Goal: Transaction & Acquisition: Purchase product/service

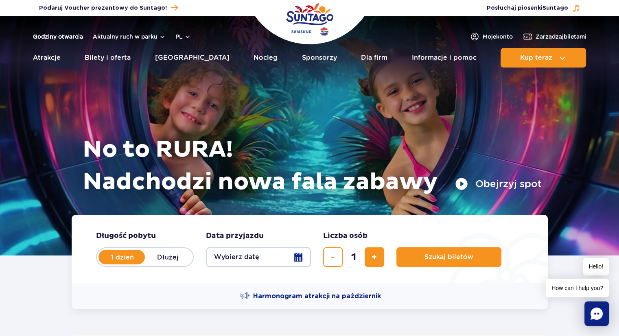
drag, startPoint x: 54, startPoint y: 43, endPoint x: 53, endPoint y: 35, distance: 8.3
click at [53, 35] on header "Godziny otwarcia Aktualny ruch w parku pl PL EN UA Moje konto Zarządzaj biletam…" at bounding box center [309, 44] width 619 height 56
click at [53, 35] on link "Godziny otwarcia" at bounding box center [58, 37] width 50 height 8
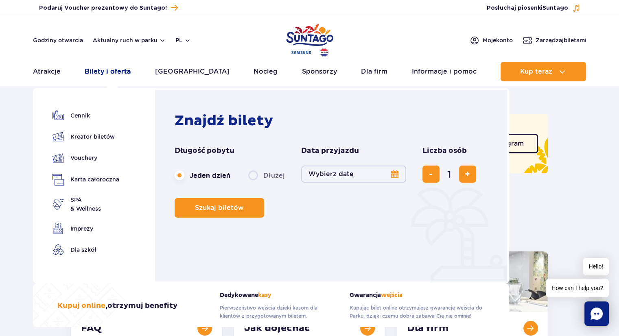
click at [108, 71] on link "Bilety i oferta" at bounding box center [108, 72] width 46 height 20
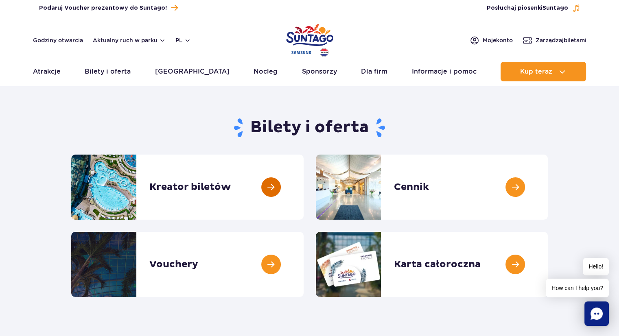
click at [304, 183] on link at bounding box center [304, 187] width 0 height 65
click at [548, 171] on link at bounding box center [548, 187] width 0 height 65
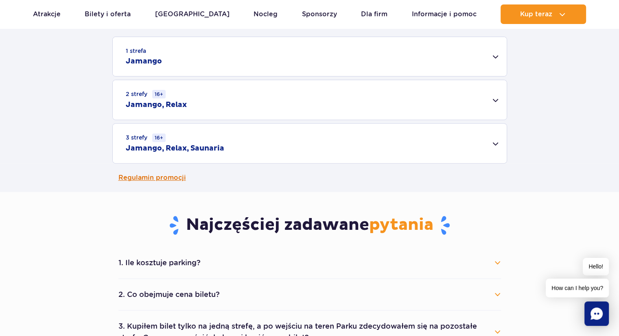
scroll to position [282, 0]
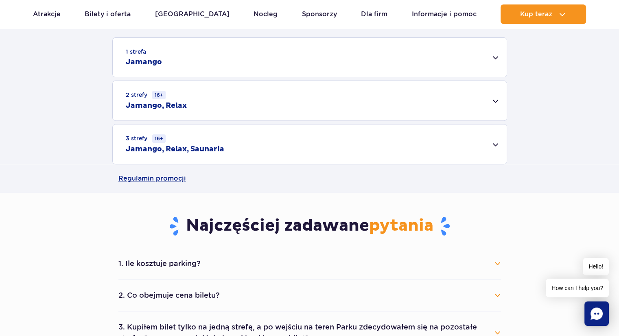
click at [443, 147] on div "3 strefy 16+ Jamango, Relax, Saunaria" at bounding box center [310, 145] width 394 height 40
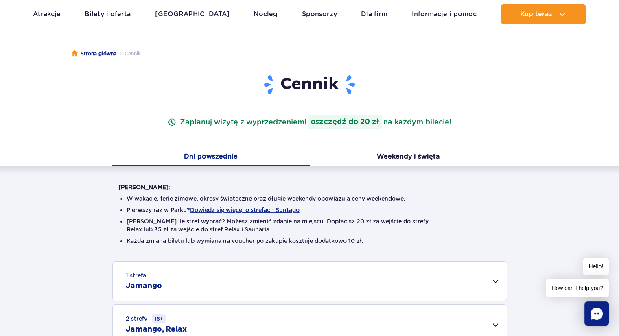
scroll to position [0, 0]
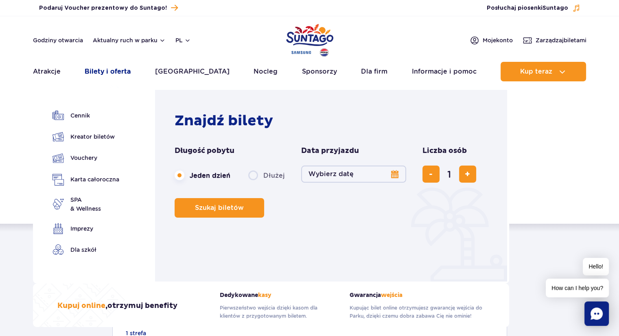
click at [111, 72] on link "Bilety i oferta" at bounding box center [108, 72] width 46 height 20
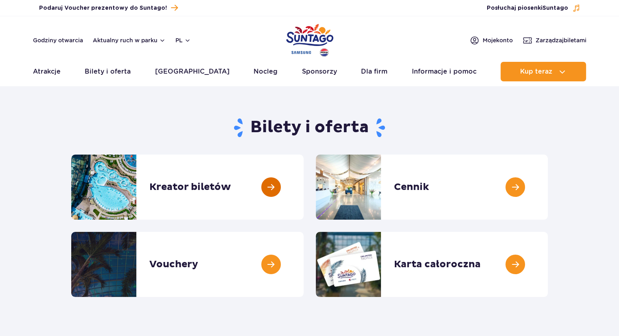
click at [304, 193] on link at bounding box center [304, 187] width 0 height 65
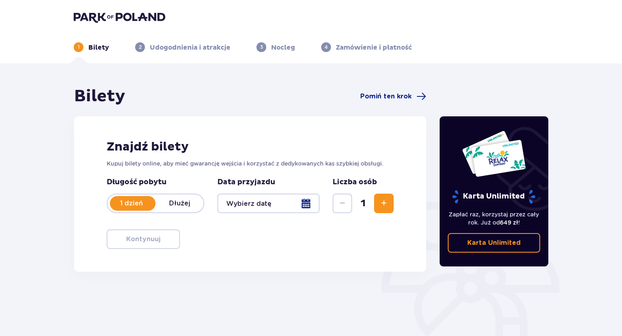
click at [271, 208] on div at bounding box center [268, 204] width 102 height 20
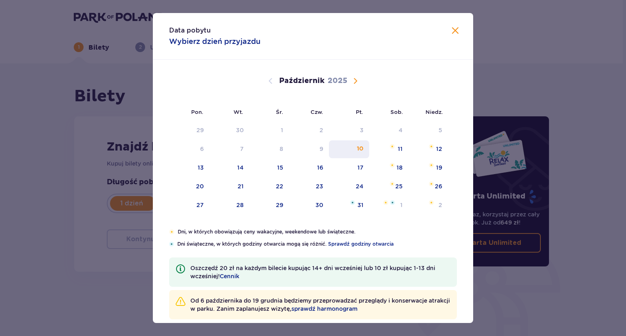
click at [357, 153] on div "10" at bounding box center [349, 150] width 40 height 18
type input "10.10.25"
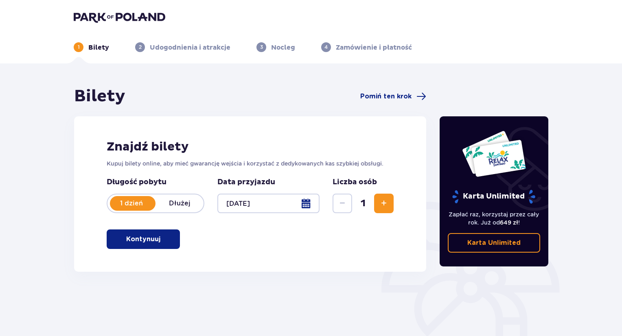
click at [378, 204] on button "Zwiększ" at bounding box center [384, 204] width 20 height 20
click at [173, 237] on button "Kontynuuj" at bounding box center [143, 240] width 73 height 20
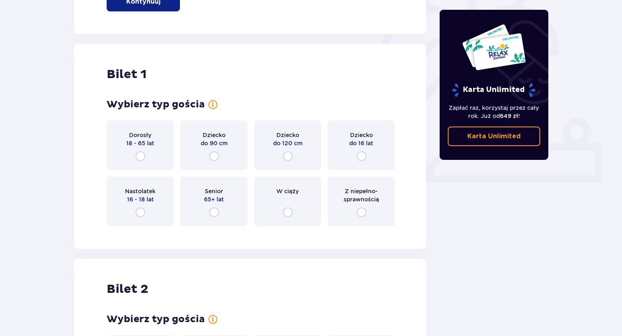
scroll to position [272, 0]
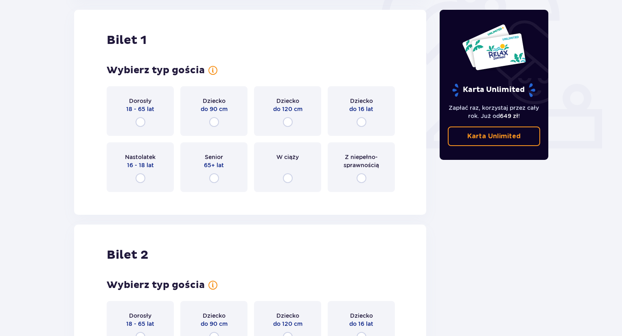
click at [142, 128] on div "Dorosły 18 - 65 lat" at bounding box center [140, 111] width 67 height 50
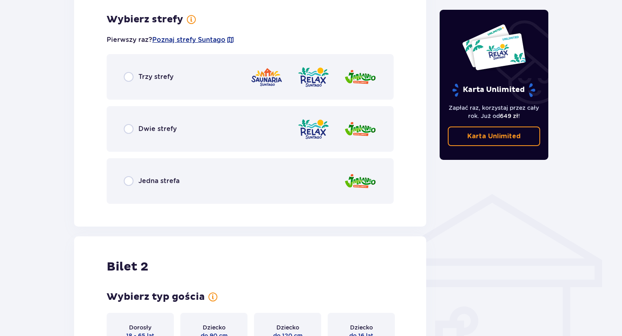
scroll to position [471, 0]
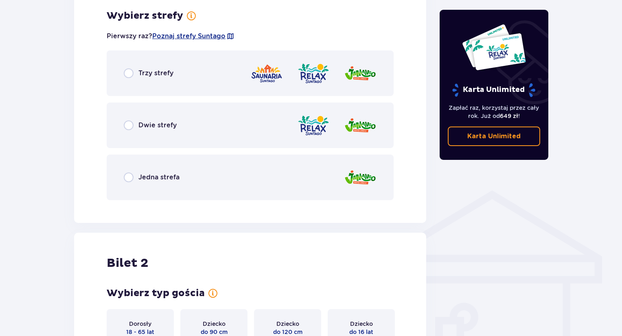
click at [128, 78] on div "Trzy strefy" at bounding box center [250, 74] width 287 height 46
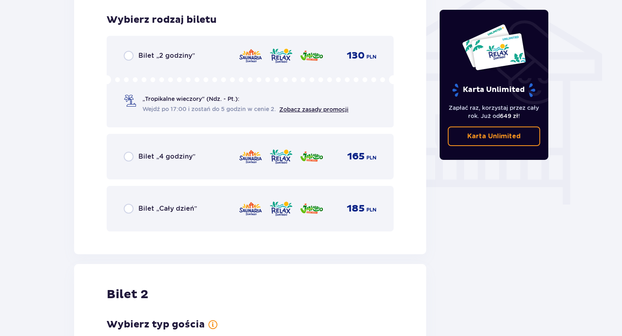
scroll to position [678, 0]
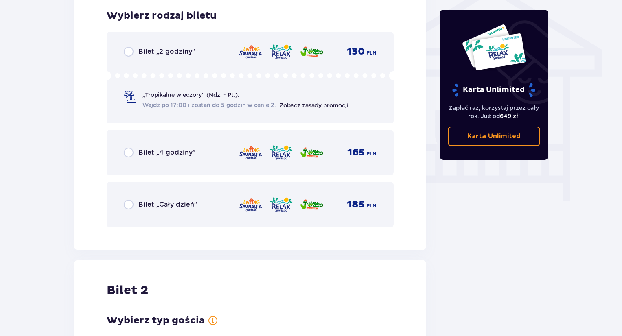
click at [128, 61] on div "Bilet „2 godziny” 130 PLN „Tropikalne wieczory" (Ndz. - Pt.): Wejdź po 17:00 i …" at bounding box center [250, 78] width 287 height 92
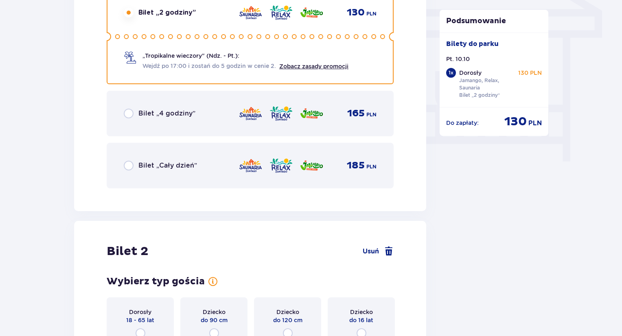
scroll to position [894, 0]
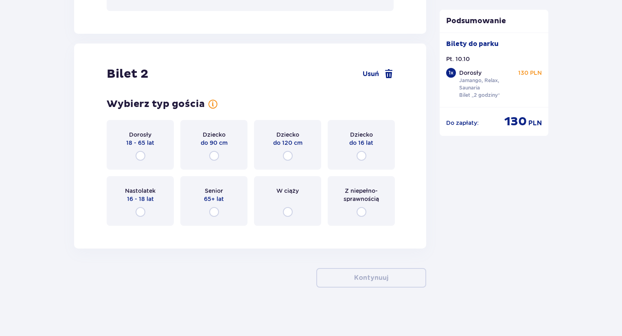
click at [144, 146] on div "Dorosły 18 - 65 lat" at bounding box center [140, 145] width 67 height 50
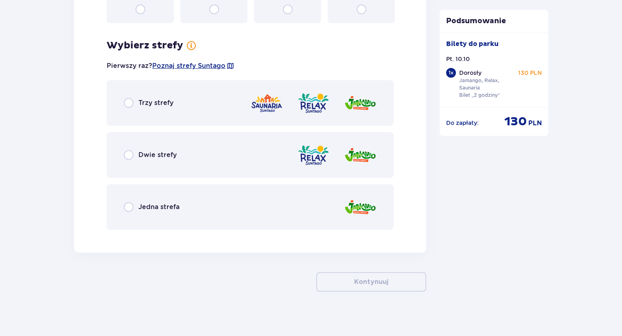
scroll to position [1101, 0]
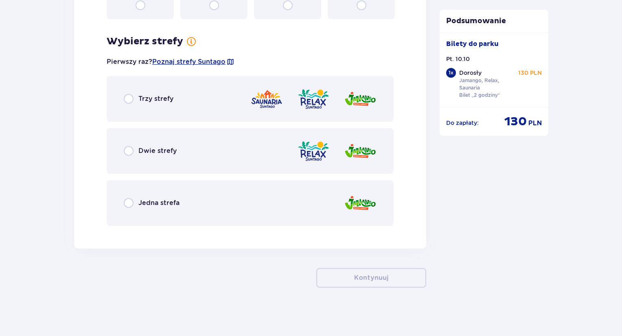
click at [148, 108] on div "Trzy strefy" at bounding box center [250, 99] width 287 height 46
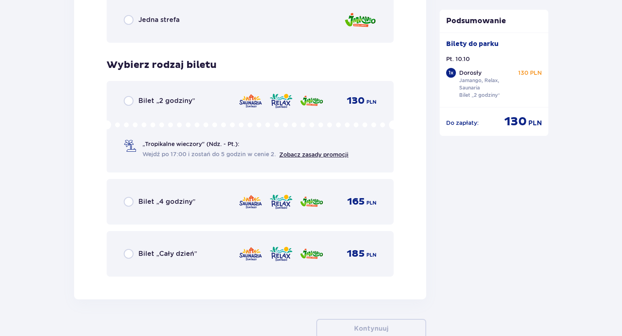
scroll to position [1284, 0]
click at [139, 106] on div "Bilet „2 godziny” 130 PLN „Tropikalne wieczory" (Ndz. - Pt.): Wejdź po 17:00 i …" at bounding box center [250, 127] width 287 height 92
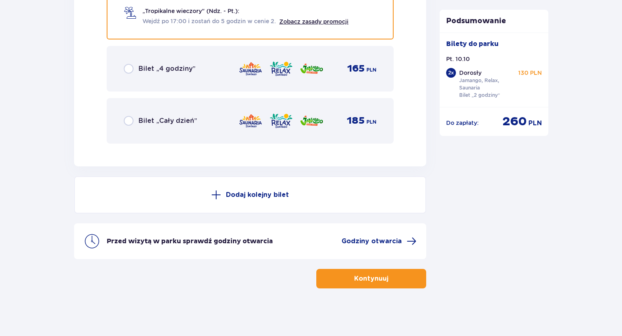
scroll to position [1418, 0]
click at [355, 274] on p "Kontynuuj" at bounding box center [371, 278] width 34 height 9
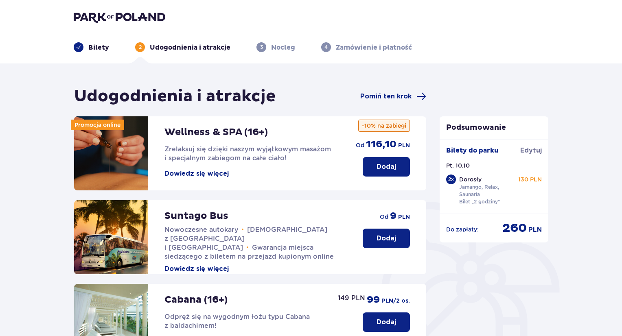
click at [216, 176] on button "Dowiedz się więcej" at bounding box center [197, 173] width 64 height 9
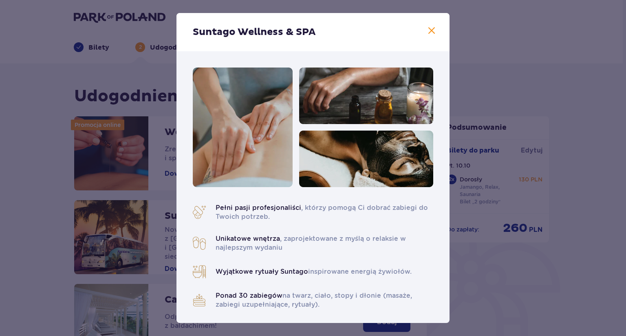
click at [428, 33] on span at bounding box center [431, 31] width 10 height 10
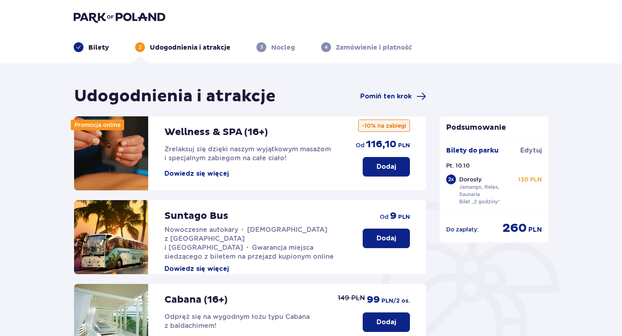
click at [390, 170] on p "Dodaj" at bounding box center [387, 167] width 20 height 9
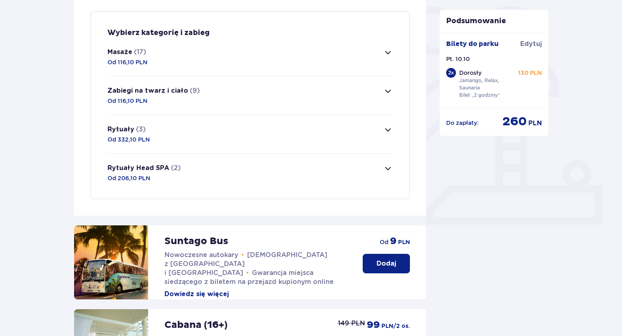
scroll to position [197, 0]
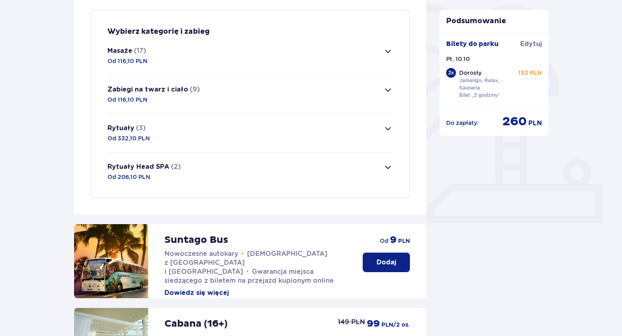
click at [388, 130] on span "button" at bounding box center [388, 129] width 10 height 10
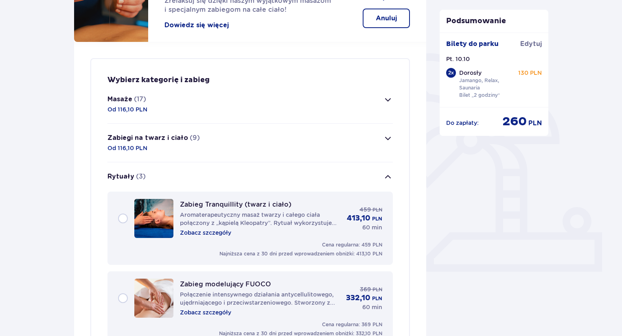
scroll to position [148, 0]
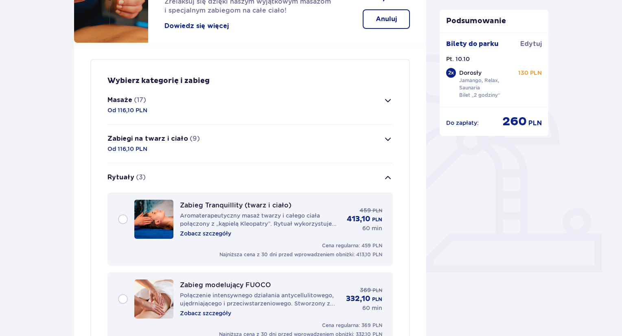
click at [382, 144] on button "Zabiegi na twarz i ciało (9) Od 116,10 PLN" at bounding box center [251, 144] width 286 height 38
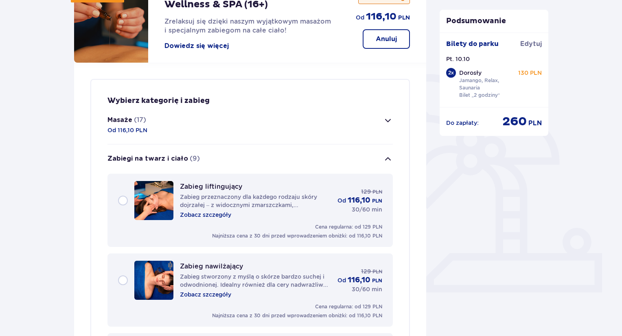
scroll to position [127, 0]
click at [386, 119] on span "button" at bounding box center [388, 121] width 10 height 10
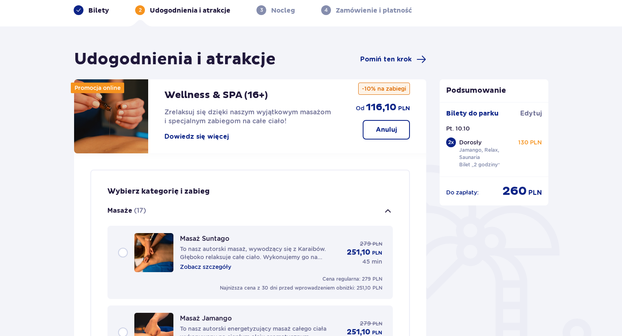
scroll to position [43, 0]
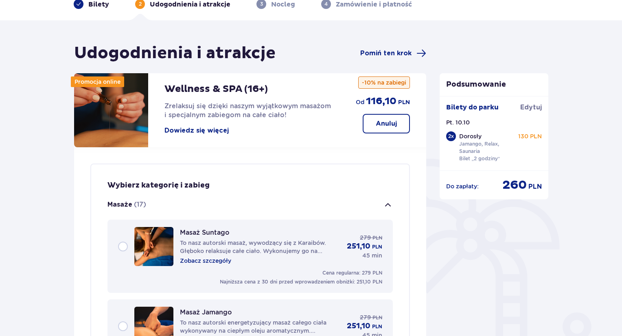
click at [389, 116] on button "Anuluj" at bounding box center [386, 124] width 47 height 20
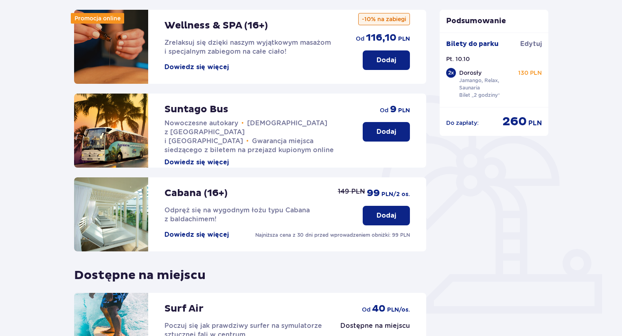
scroll to position [216, 0]
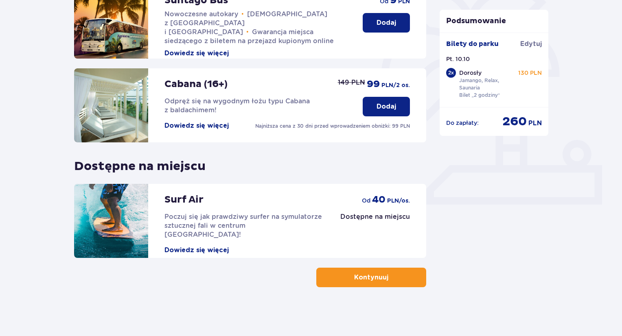
click at [416, 278] on button "Kontynuuj" at bounding box center [371, 278] width 110 height 20
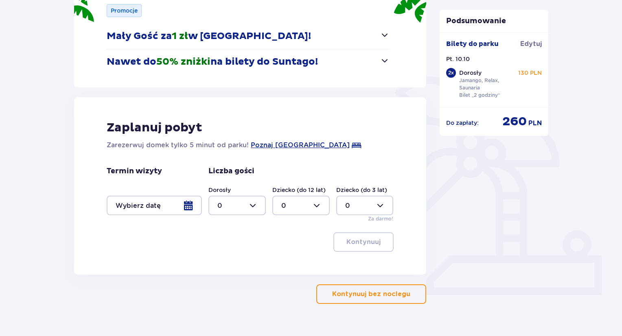
scroll to position [142, 0]
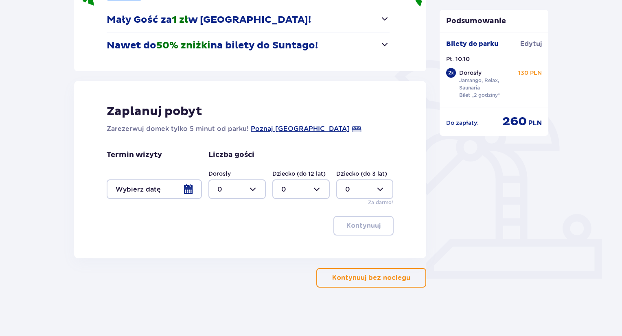
click at [187, 189] on div at bounding box center [154, 190] width 95 height 20
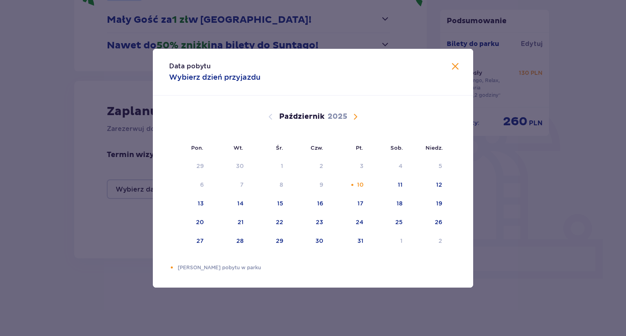
click at [134, 182] on div "Data pobytu Wybierz dzień przyjazdu Pon. Wt. Śr. Czw. Pt. Sob. Niedz. Wrzesień …" at bounding box center [313, 168] width 626 height 336
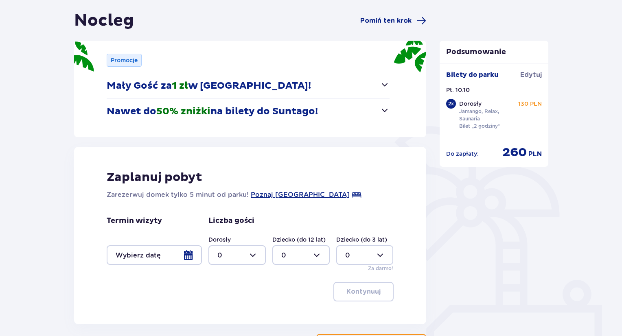
scroll to position [142, 0]
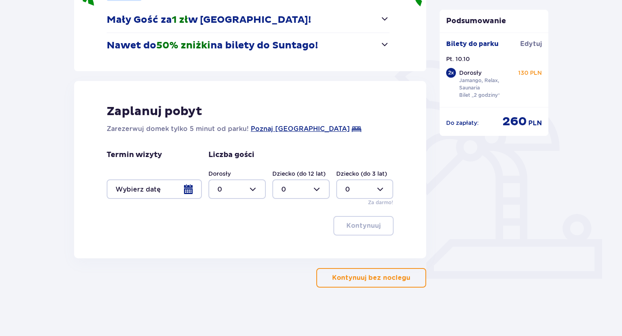
click at [356, 284] on button "Kontynuuj bez noclegu" at bounding box center [371, 278] width 110 height 20
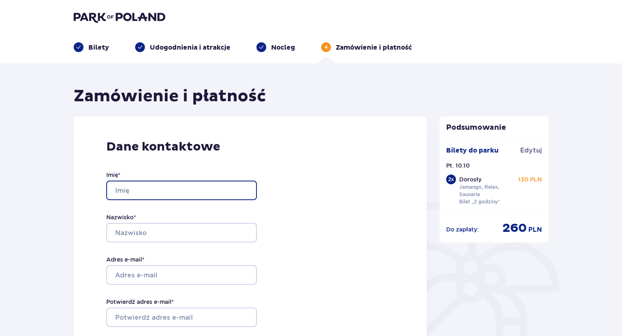
click at [204, 193] on input "Imię *" at bounding box center [181, 191] width 151 height 20
type input "ewa"
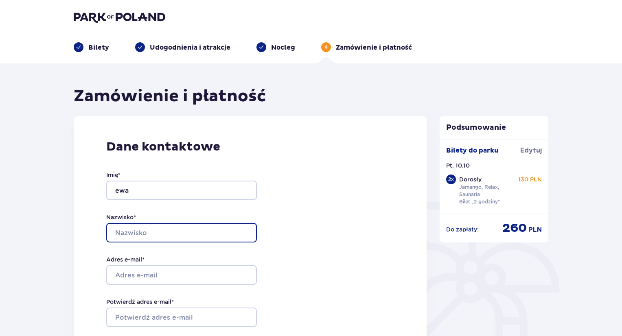
click at [195, 230] on input "Nazwisko *" at bounding box center [181, 233] width 151 height 20
type input "malczuk"
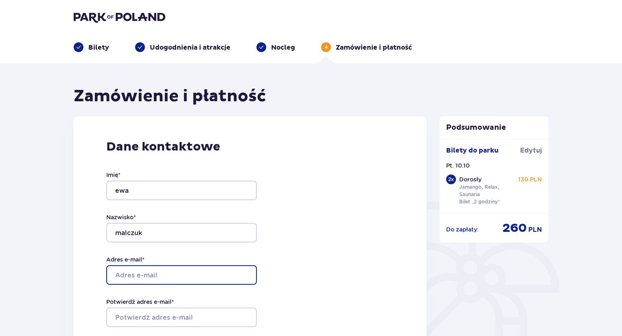
click at [186, 273] on input "Adres e-mail *" at bounding box center [181, 276] width 151 height 20
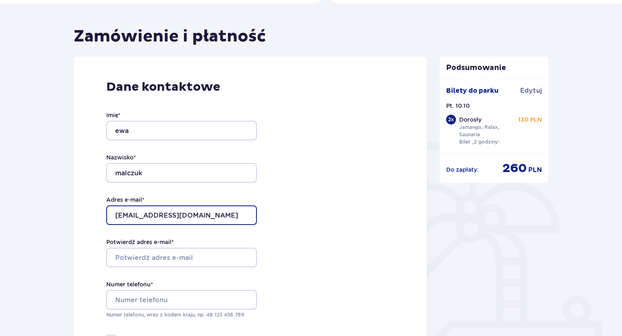
scroll to position [69, 0]
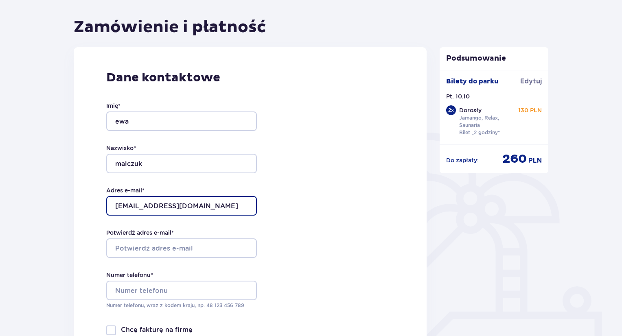
type input "[EMAIL_ADDRESS][DOMAIN_NAME]"
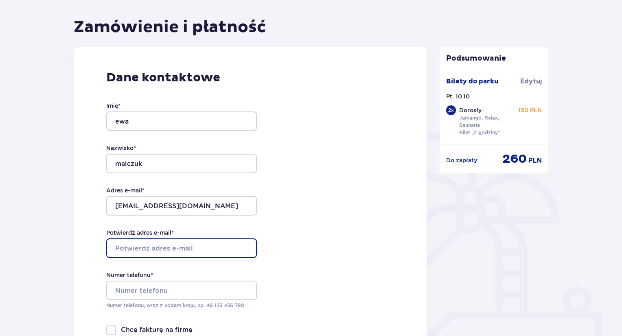
click at [174, 248] on input "Potwierdź adres e-mail *" at bounding box center [181, 249] width 151 height 20
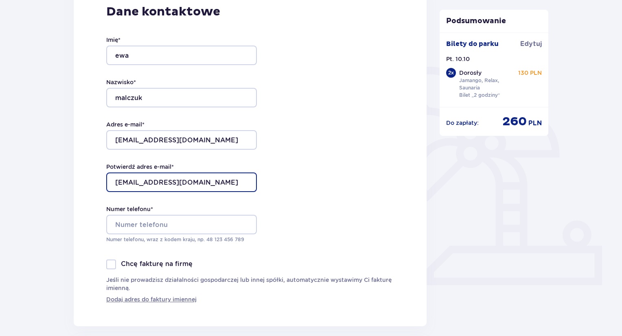
scroll to position [136, 0]
type input "[EMAIL_ADDRESS][DOMAIN_NAME]"
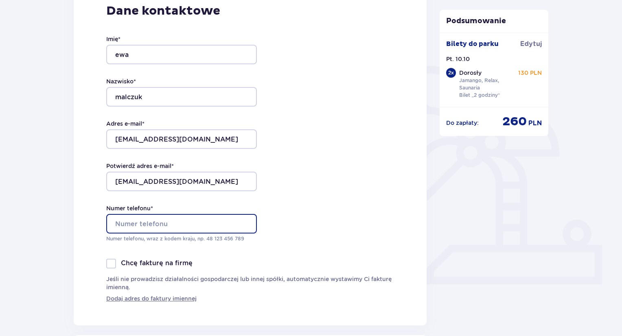
click at [173, 220] on input "Numer telefonu *" at bounding box center [181, 224] width 151 height 20
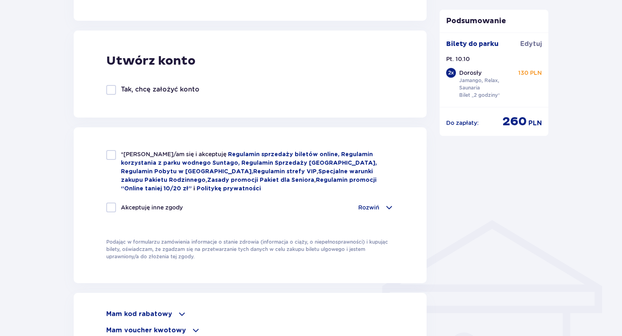
scroll to position [446, 0]
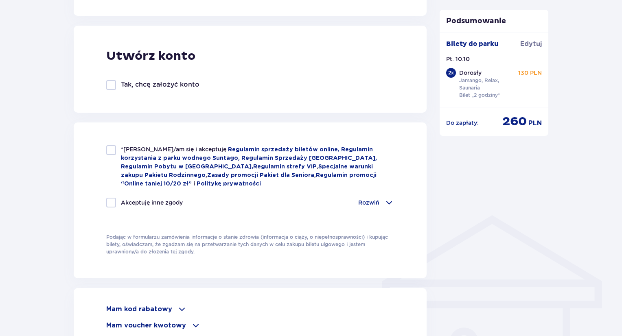
type input "608338773"
click at [112, 151] on div at bounding box center [111, 150] width 10 height 10
checkbox input "true"
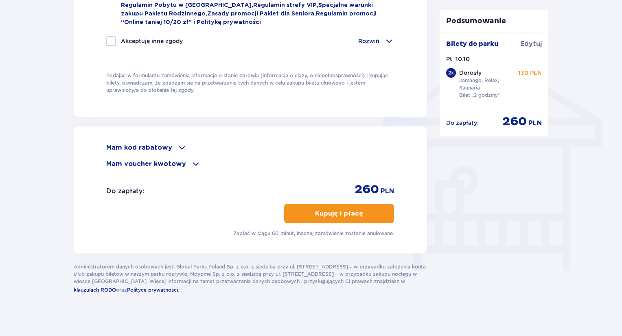
scroll to position [613, 0]
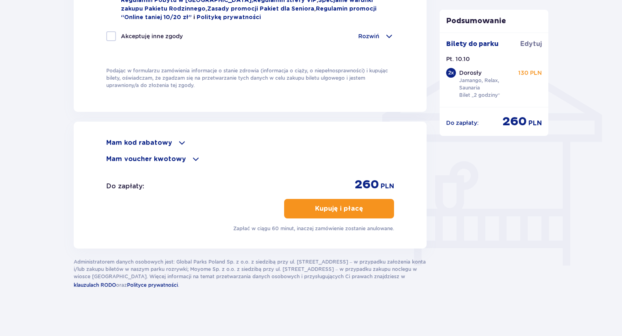
click at [345, 211] on p "Kupuję i płacę" at bounding box center [339, 208] width 48 height 9
